Goal: Task Accomplishment & Management: Complete application form

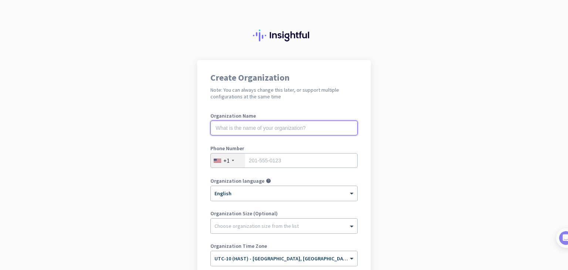
click at [282, 126] on input "text" at bounding box center [283, 127] width 147 height 15
type input "my org pisi brisi"
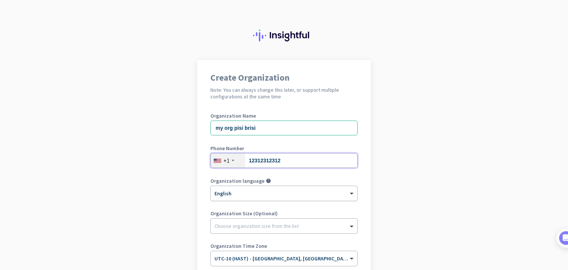
type input "12312312312"
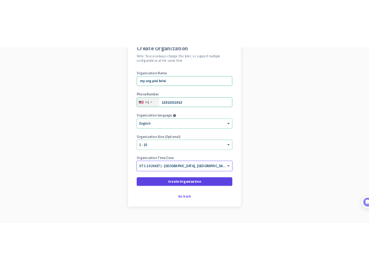
scroll to position [88, 0]
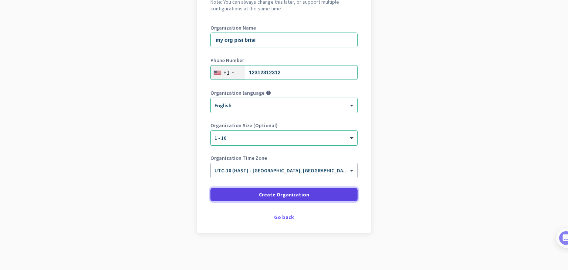
click at [253, 191] on span at bounding box center [283, 194] width 147 height 18
